Goal: Task Accomplishment & Management: Manage account settings

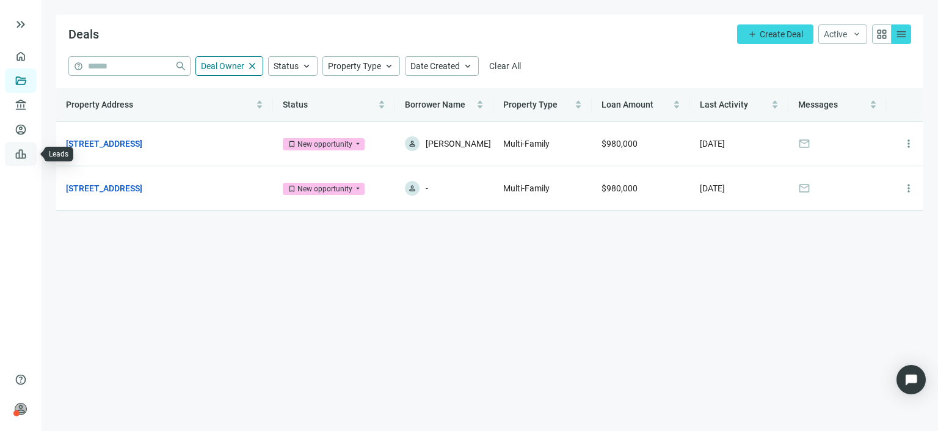
click at [31, 153] on link "Leads" at bounding box center [43, 154] width 24 height 10
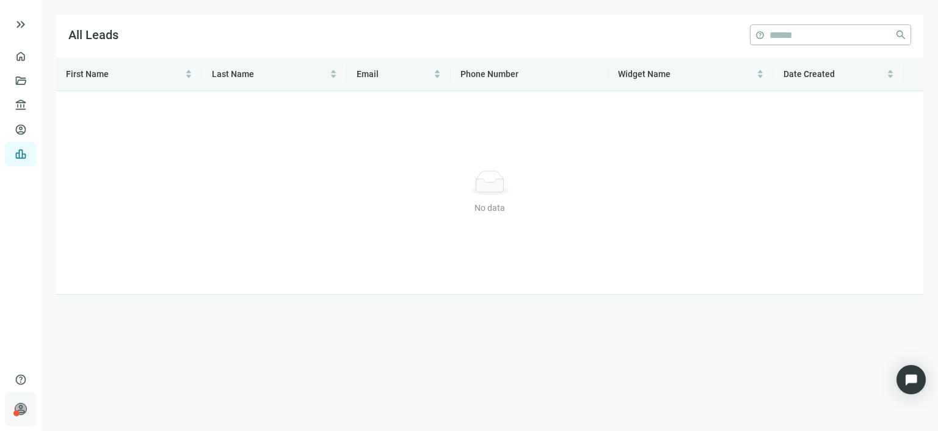
click at [17, 406] on span "person" at bounding box center [21, 409] width 12 height 12
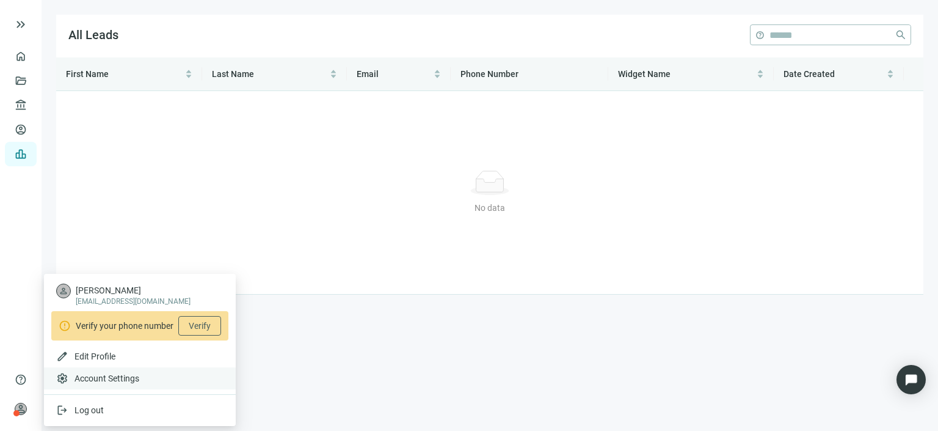
click at [104, 380] on span "Account Settings" at bounding box center [107, 378] width 65 height 12
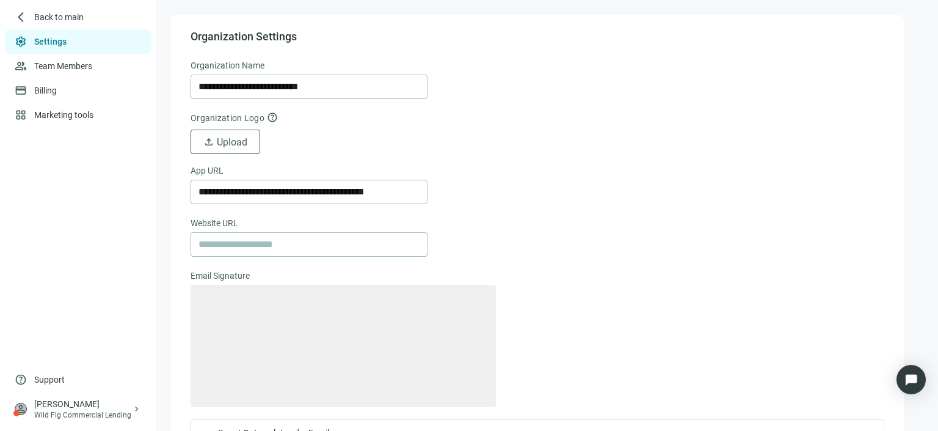
type textarea "**********"
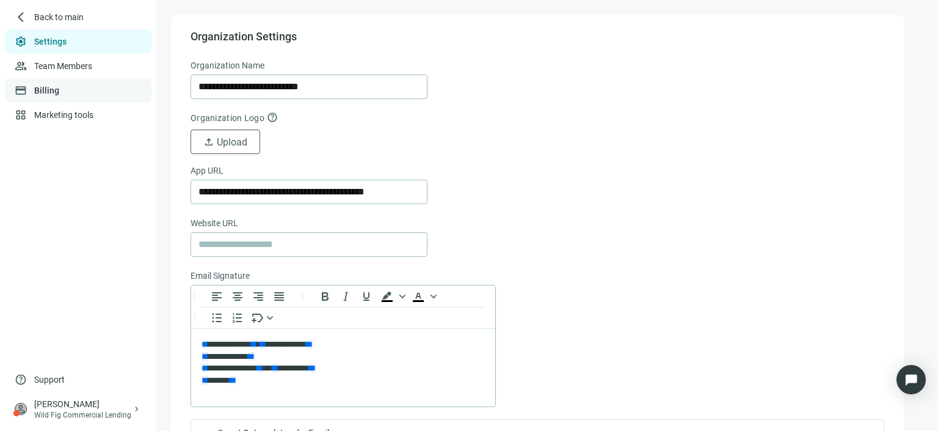
click at [59, 88] on link "Billing" at bounding box center [46, 91] width 25 height 10
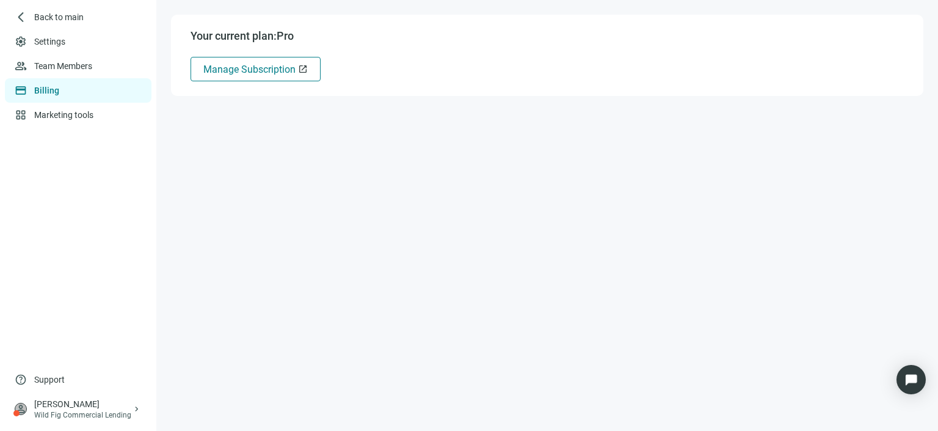
click at [233, 65] on span "Manage Subscription" at bounding box center [249, 70] width 92 height 12
